Goal: Task Accomplishment & Management: Complete application form

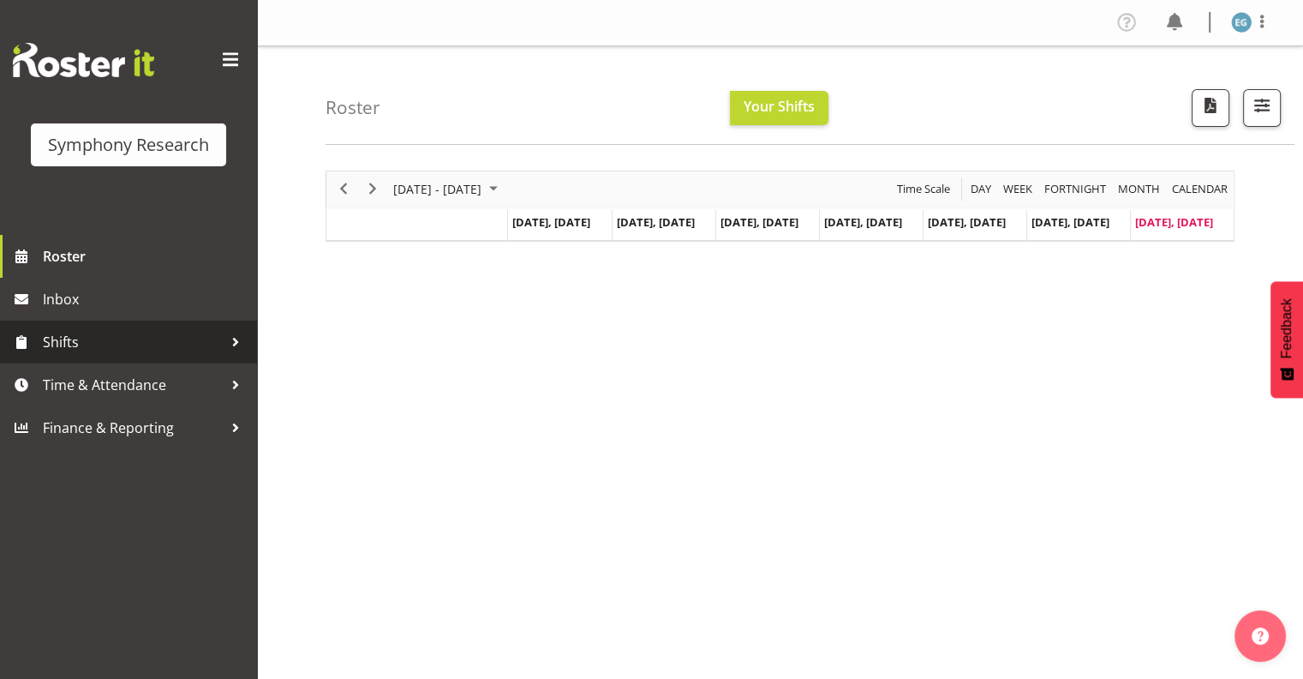
click at [57, 338] on span "Shifts" at bounding box center [133, 342] width 180 height 26
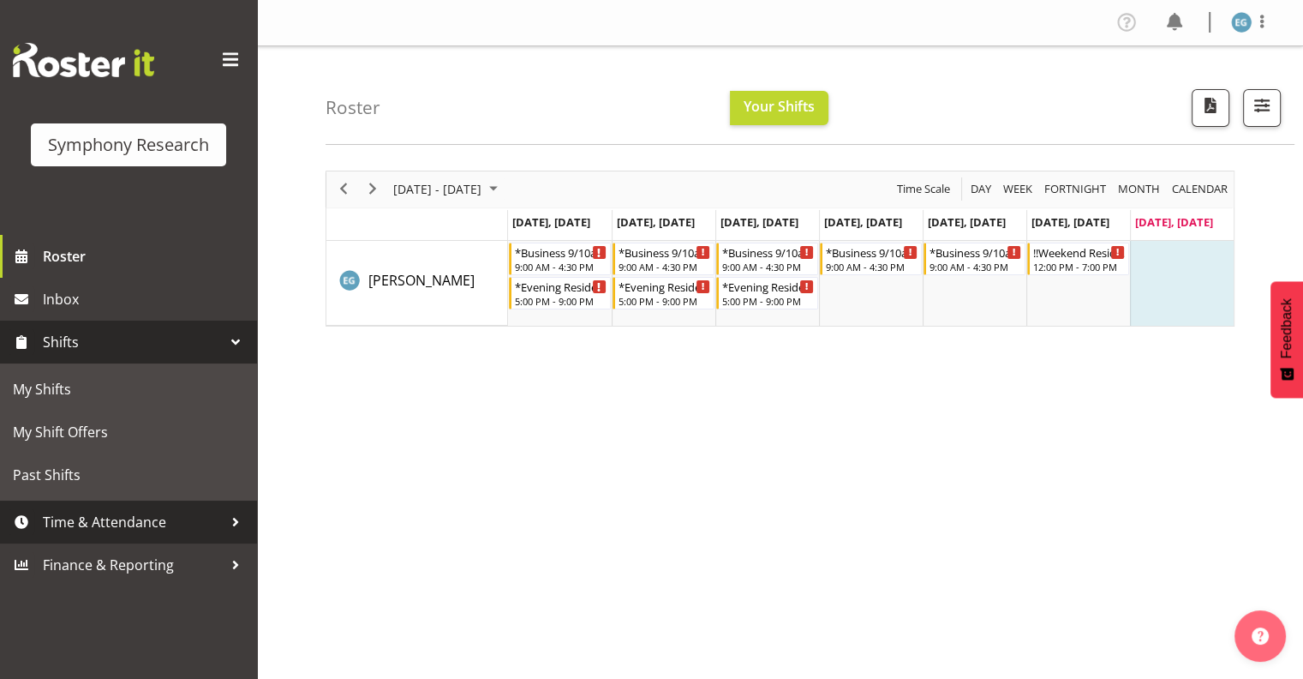
click at [113, 520] on span "Time & Attendance" at bounding box center [133, 522] width 180 height 26
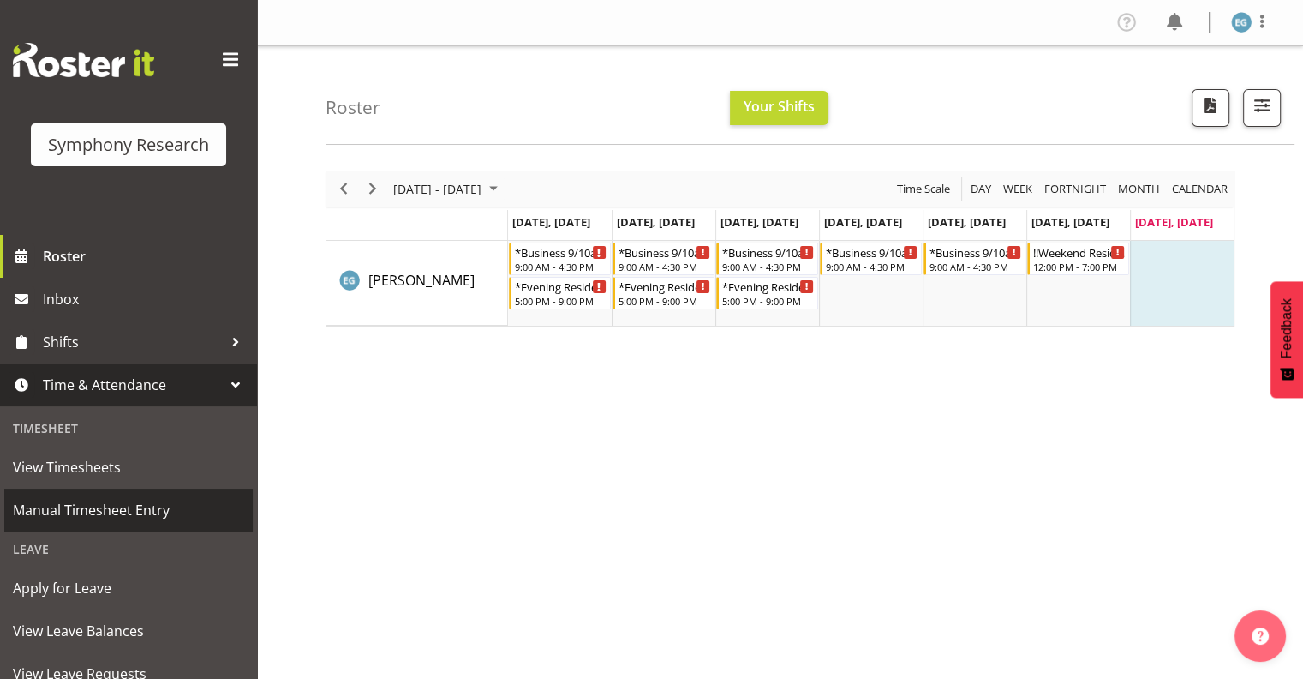
click at [111, 506] on span "Manual Timesheet Entry" at bounding box center [128, 510] width 231 height 26
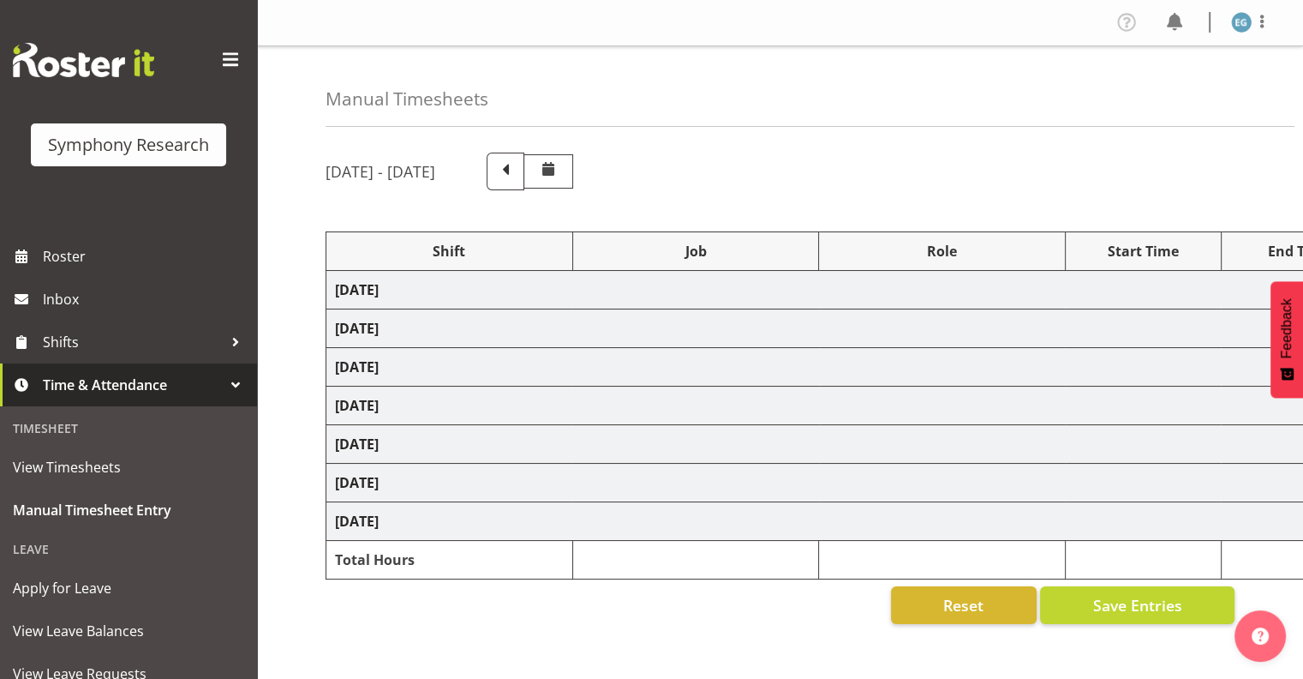
select select "26078"
select select "10587"
select select "26078"
select select "10587"
select select "48116"
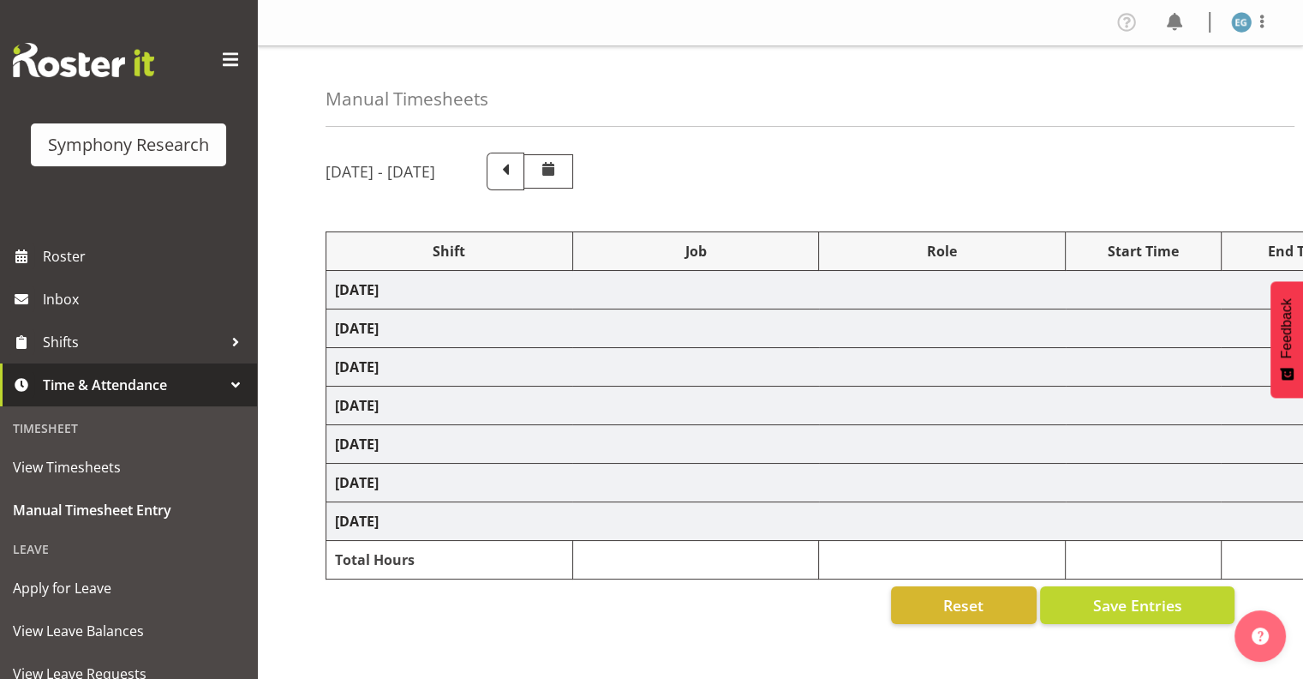
select select "10632"
select select "26078"
select select "10587"
select select "26078"
select select "10587"
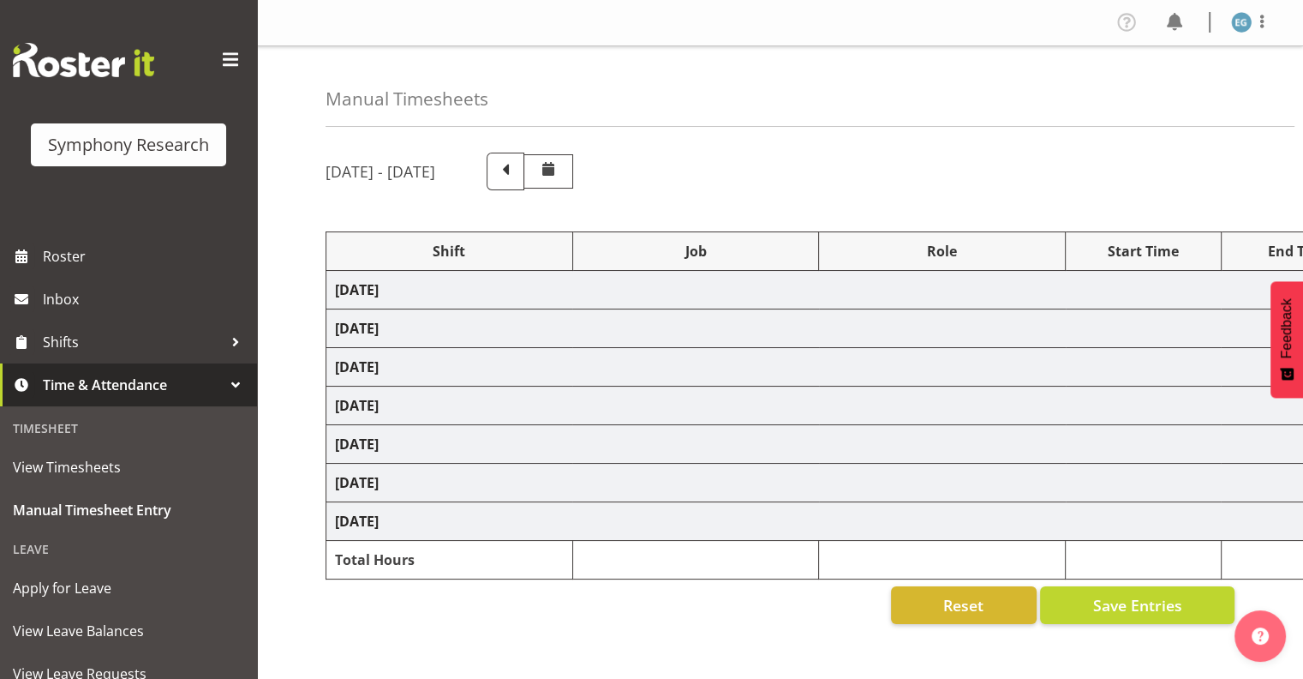
select select "48116"
select select "10632"
select select "26078"
select select "10587"
select select "26078"
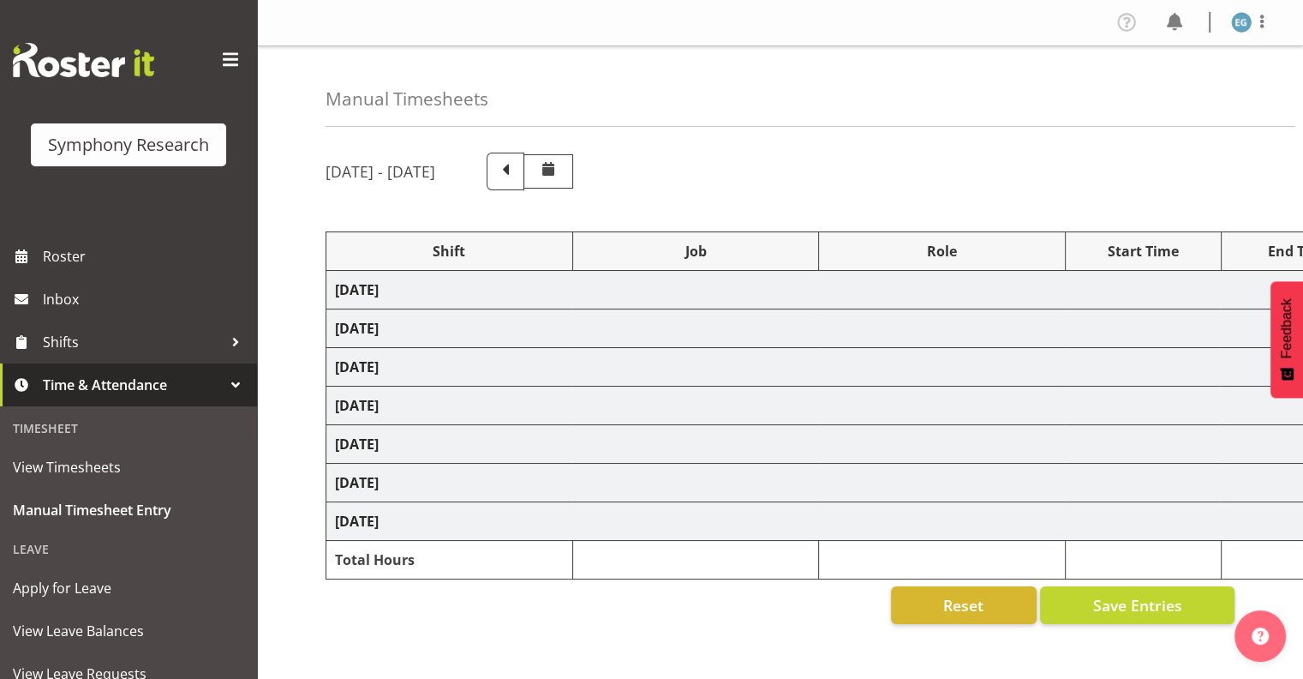
select select "10587"
select select "48116"
select select "10632"
select select "26078"
select select "10242"
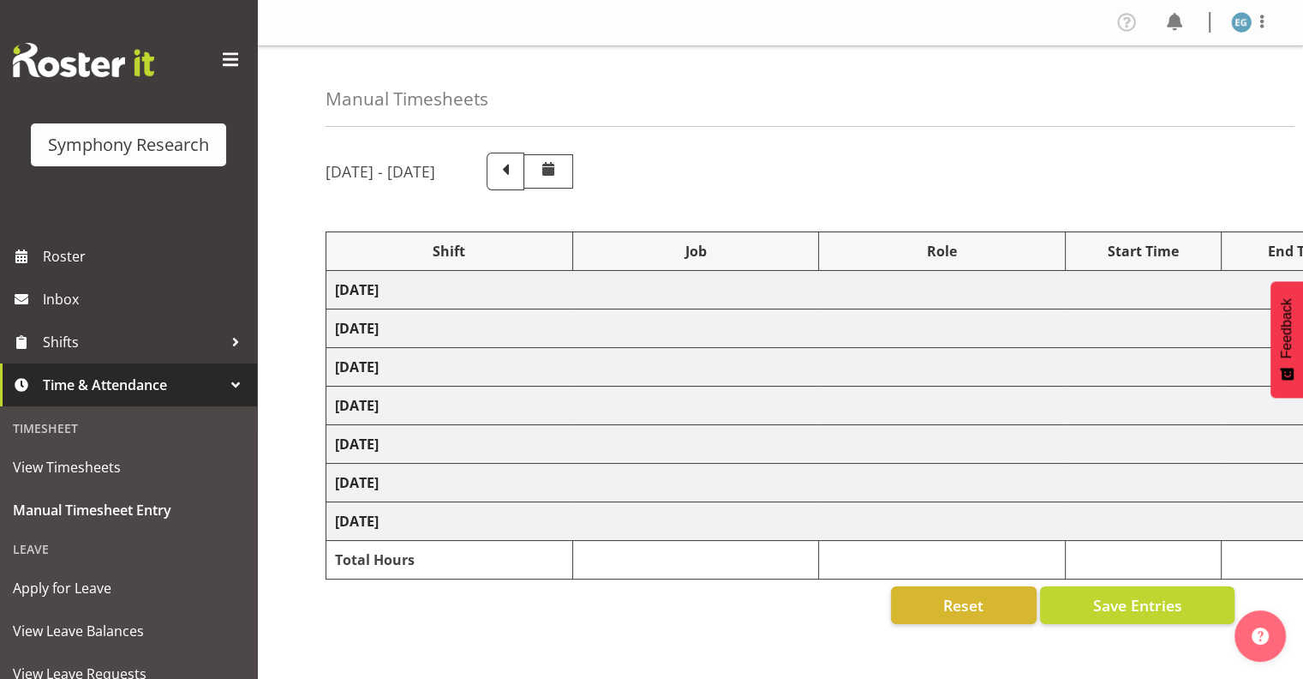
select select "26078"
select select "10242"
select select "48116"
select select "10242"
select select "81299"
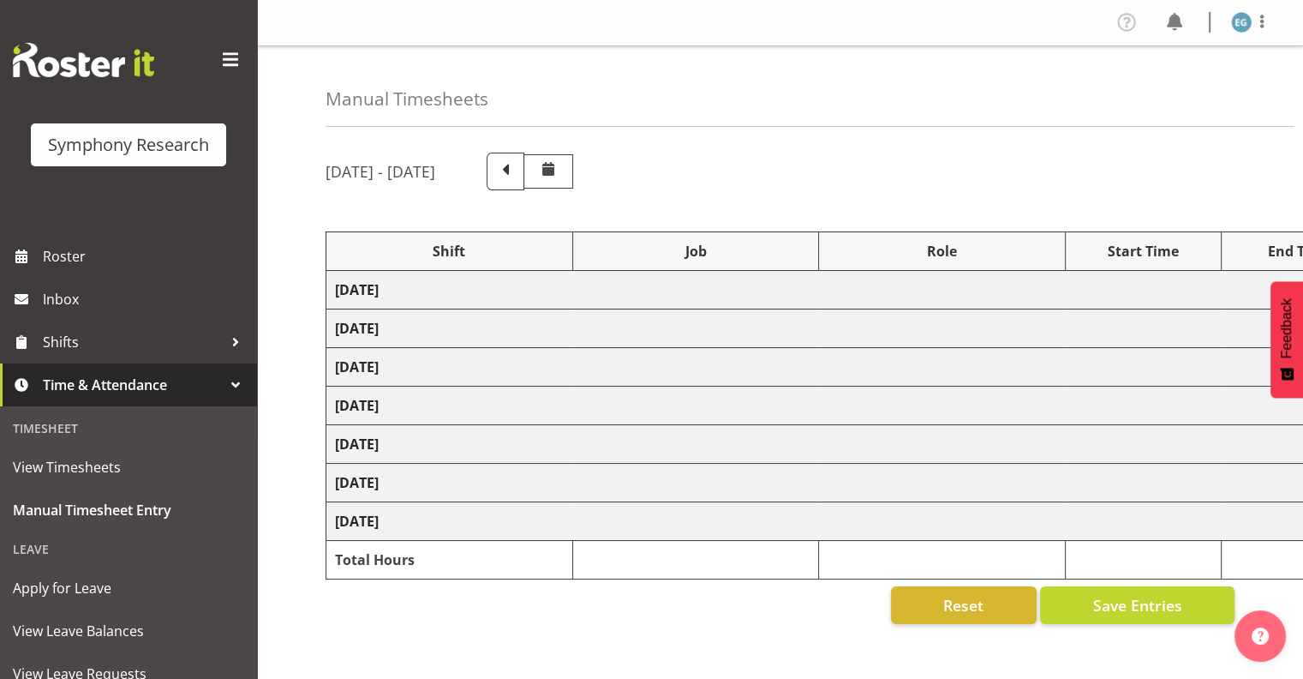
select select "10587"
select select "81299"
select select "10587"
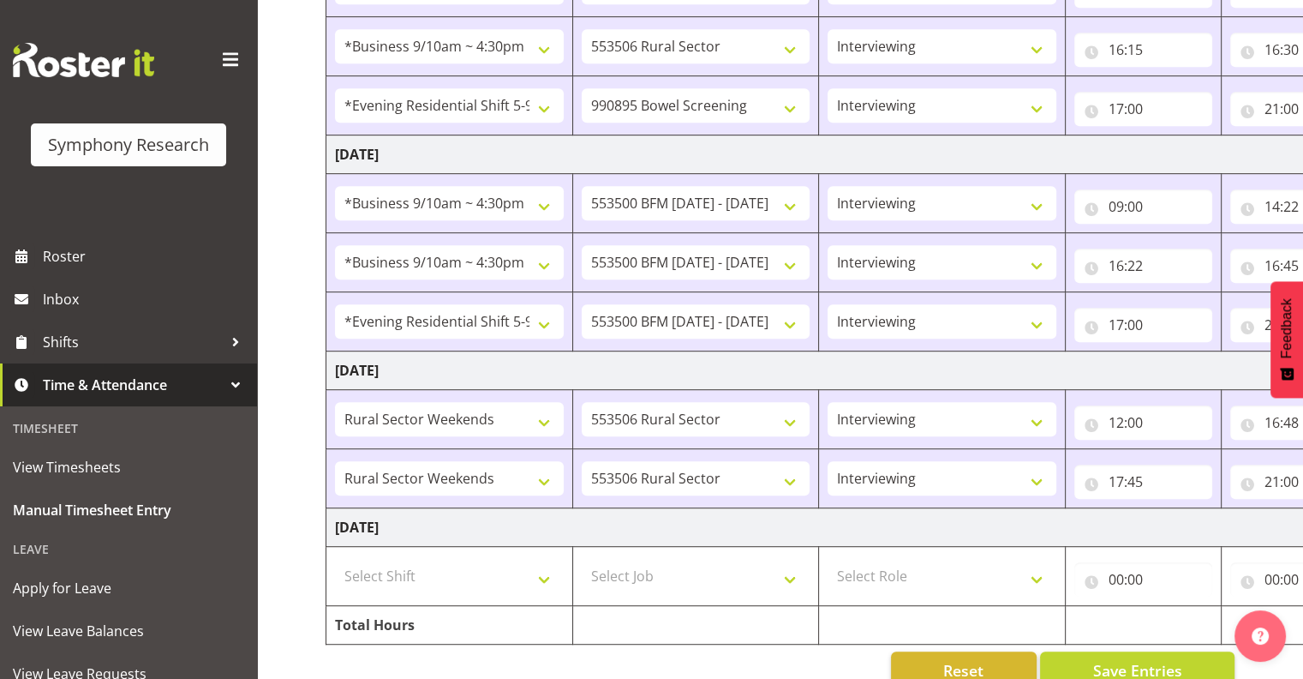
scroll to position [912, 0]
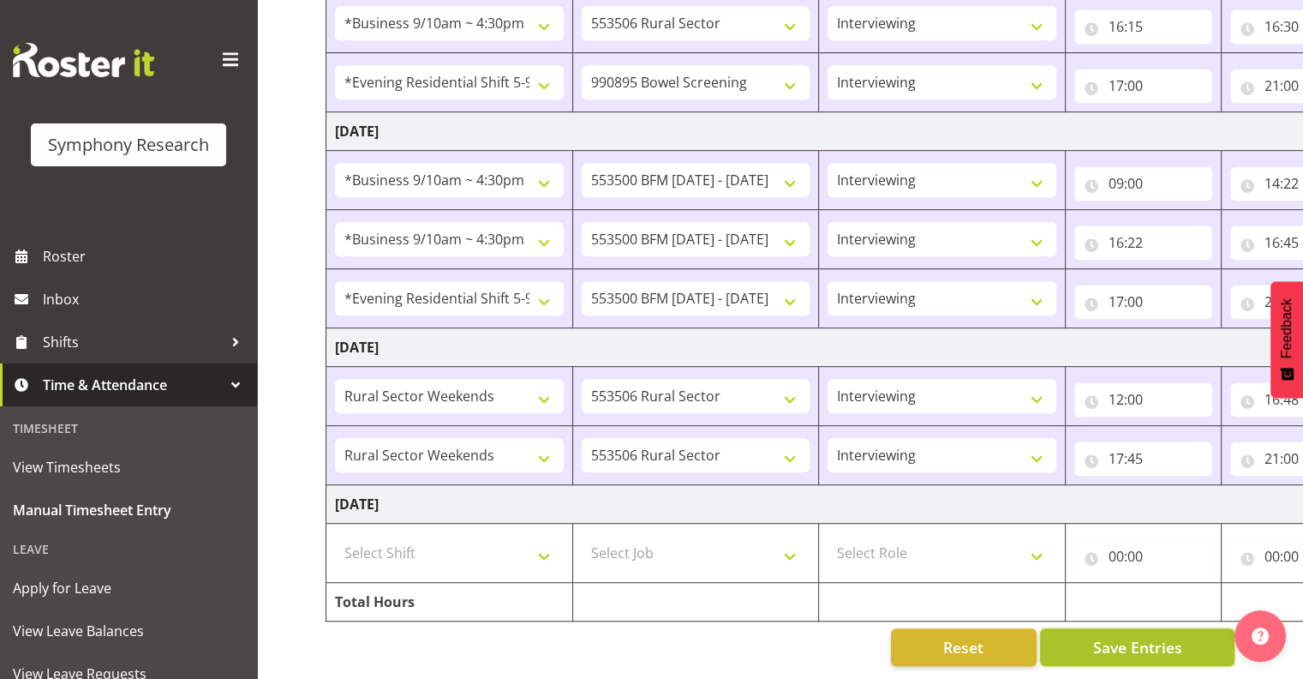
click at [1131, 636] on span "Save Entries" at bounding box center [1137, 647] width 89 height 22
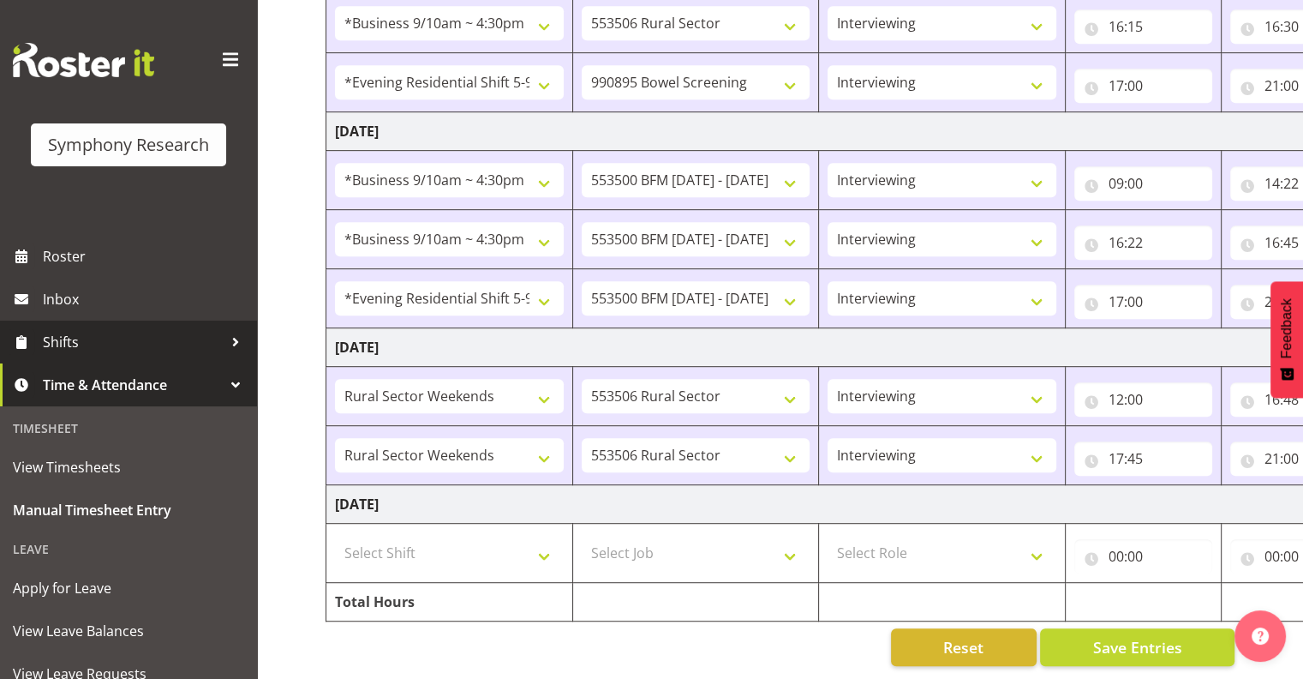
click at [68, 339] on span "Shifts" at bounding box center [133, 342] width 180 height 26
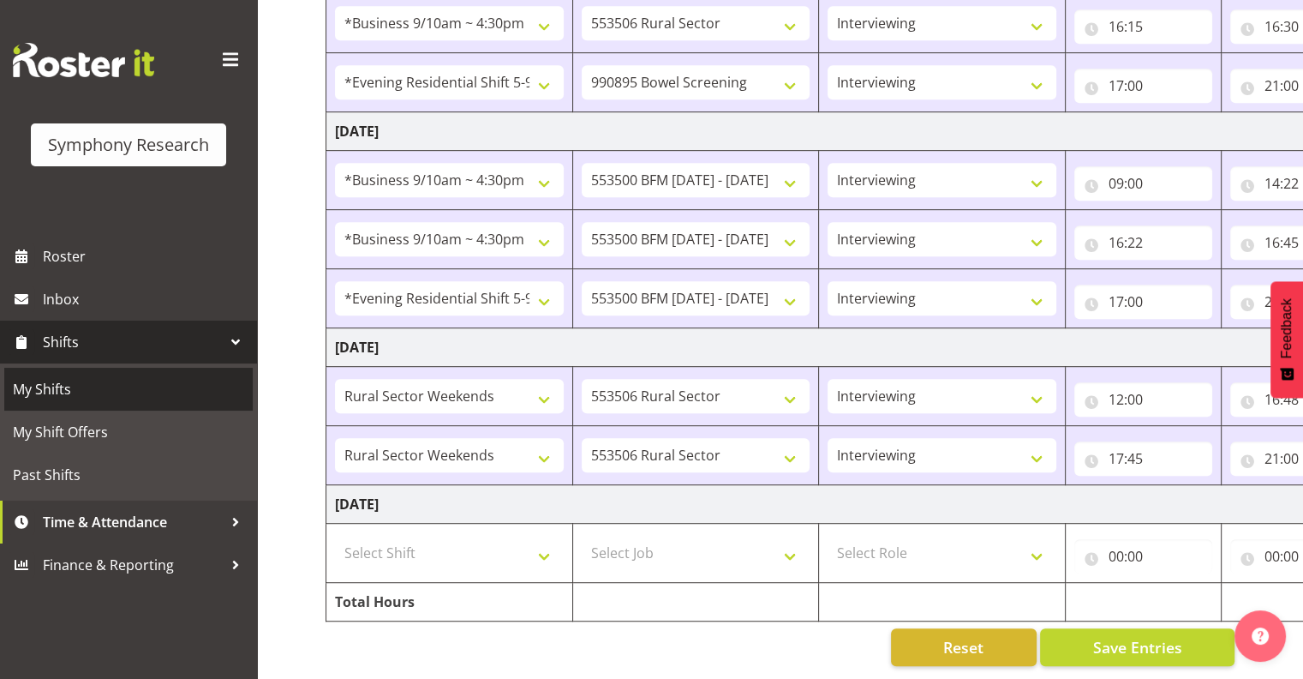
click at [62, 390] on span "My Shifts" at bounding box center [128, 389] width 231 height 26
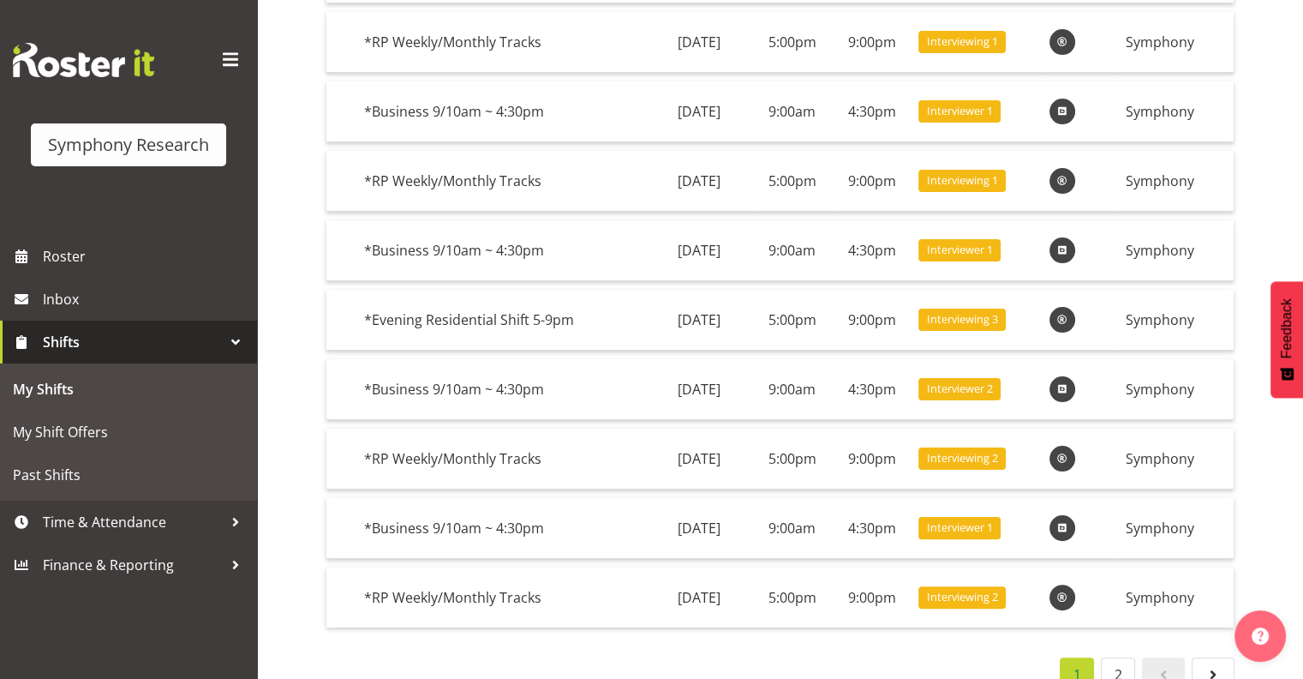
scroll to position [314, 0]
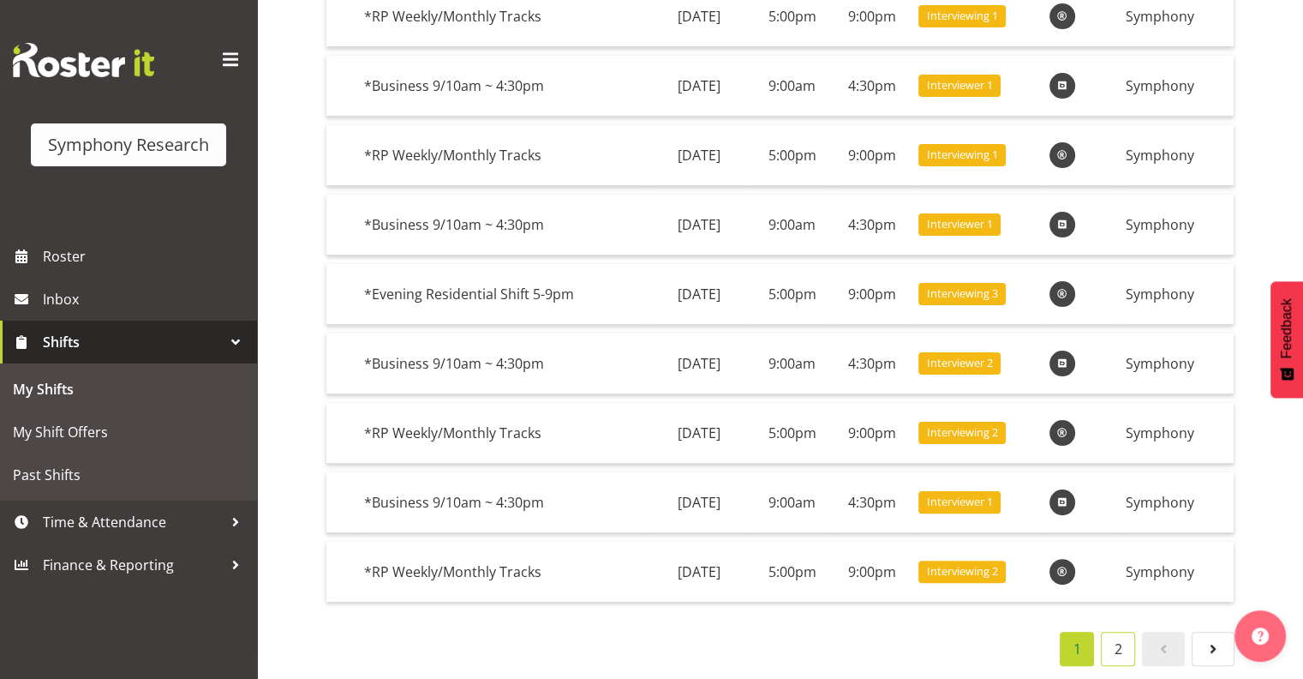
click at [1117, 636] on link "2" at bounding box center [1118, 649] width 34 height 34
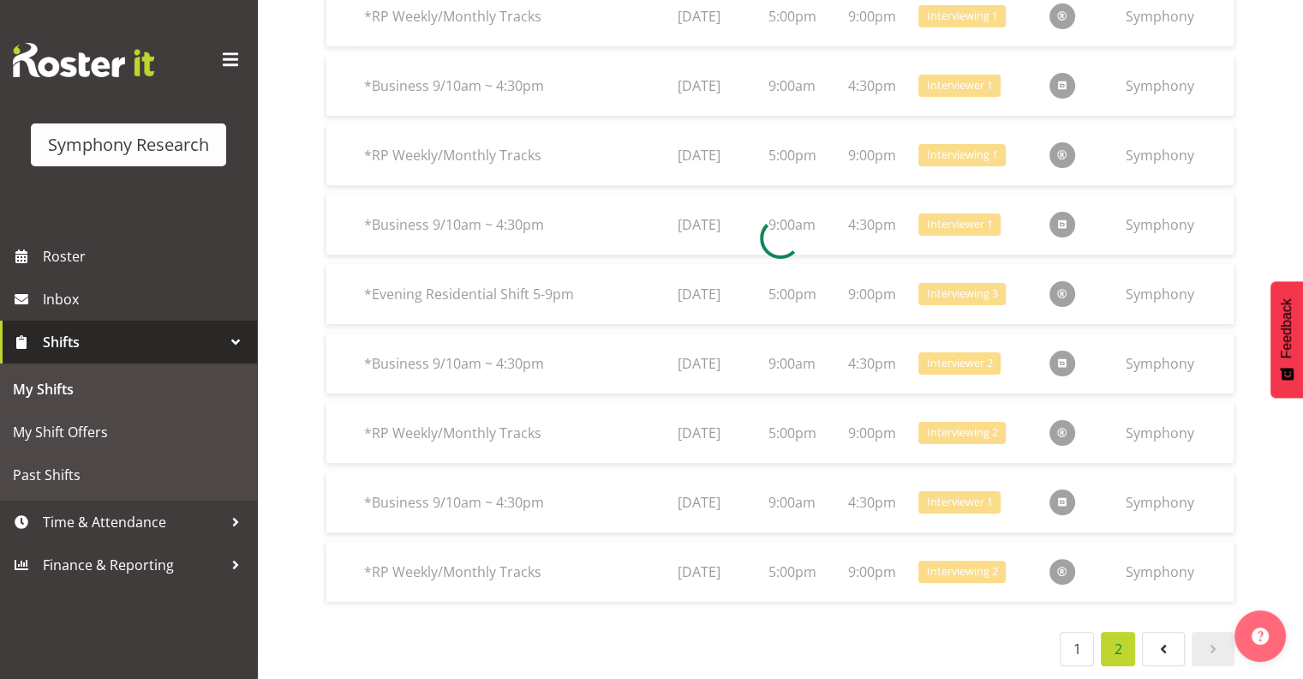
scroll to position [177, 0]
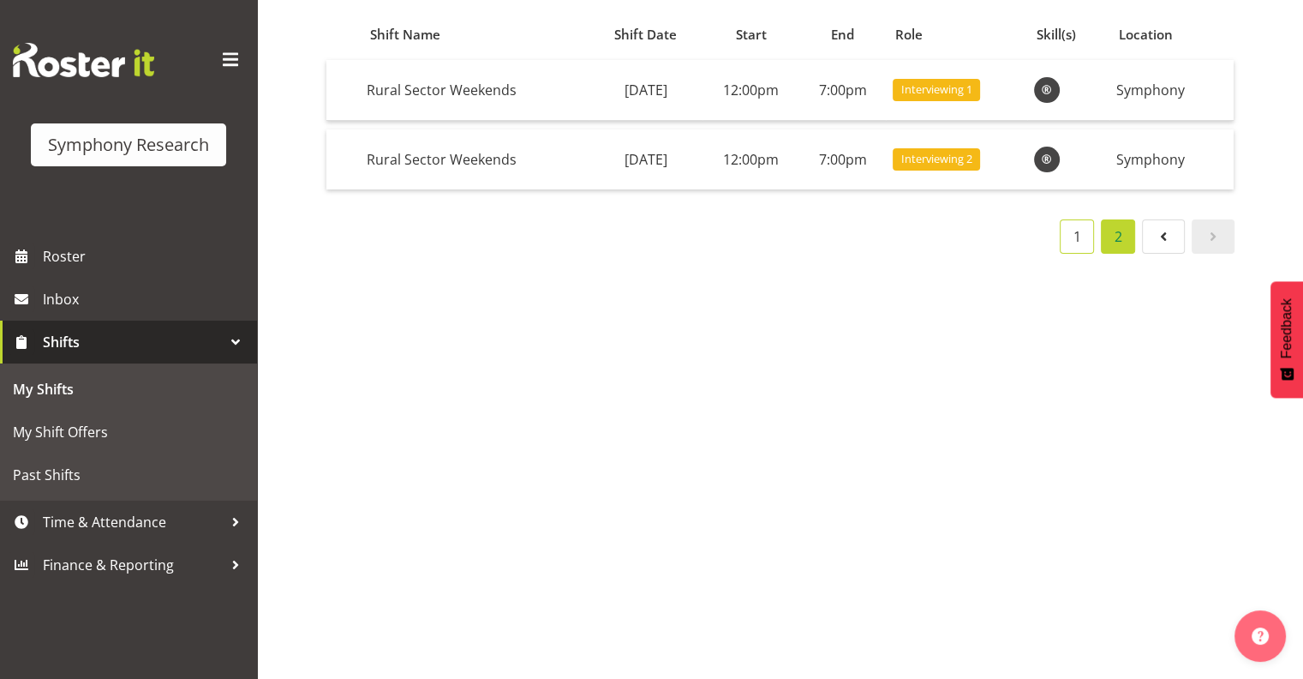
click at [1079, 219] on link "1" at bounding box center [1077, 236] width 34 height 34
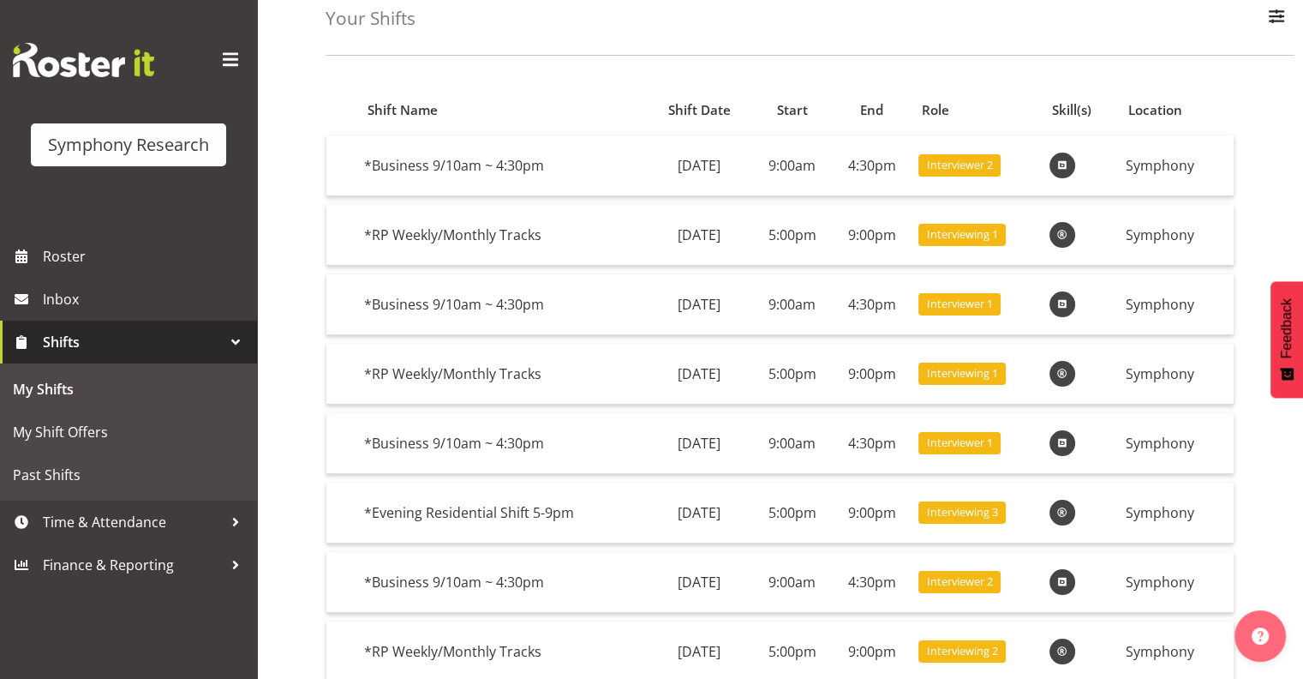
scroll to position [91, 0]
